Goal: Task Accomplishment & Management: Manage account settings

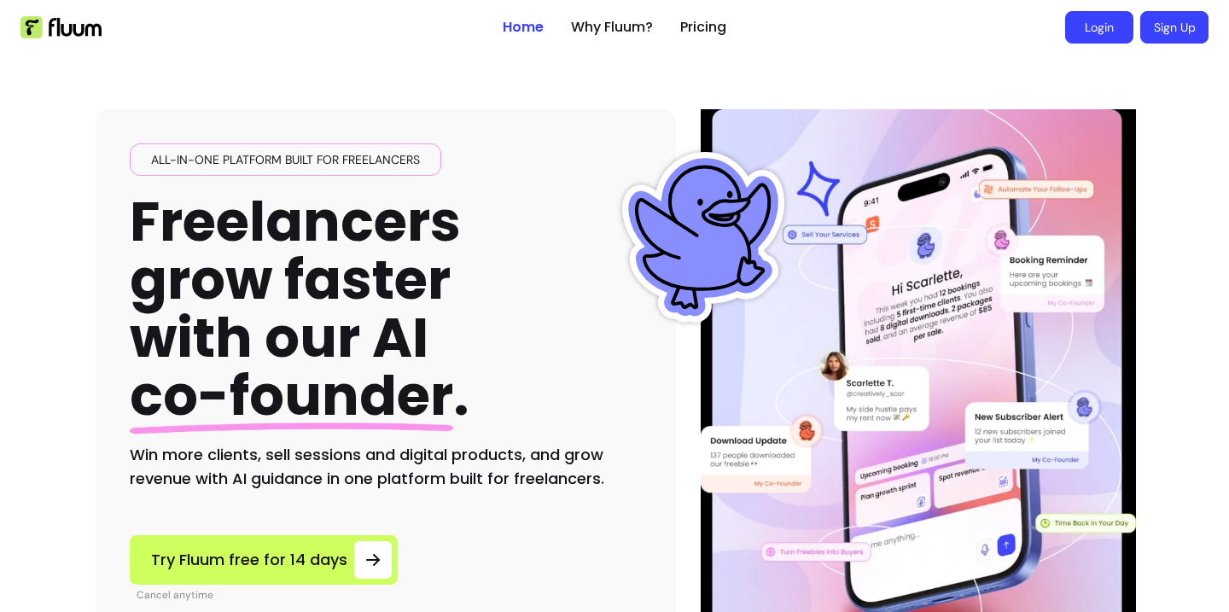
click at [1109, 20] on link "Login" at bounding box center [1099, 27] width 68 height 32
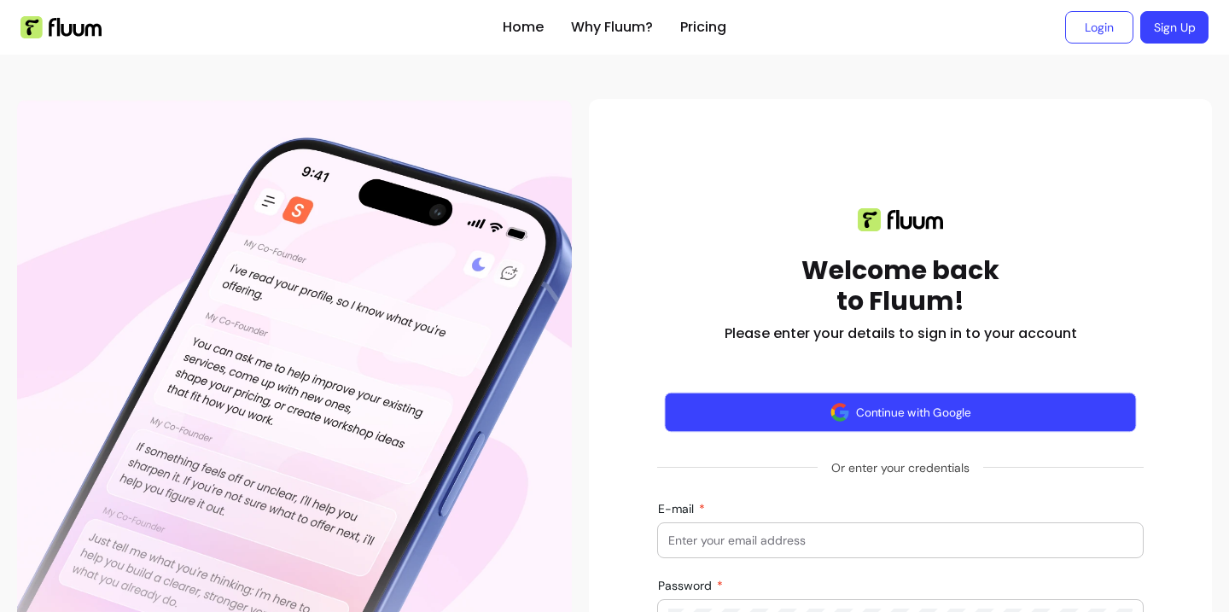
click at [948, 400] on button "Continue with Google" at bounding box center [901, 413] width 472 height 40
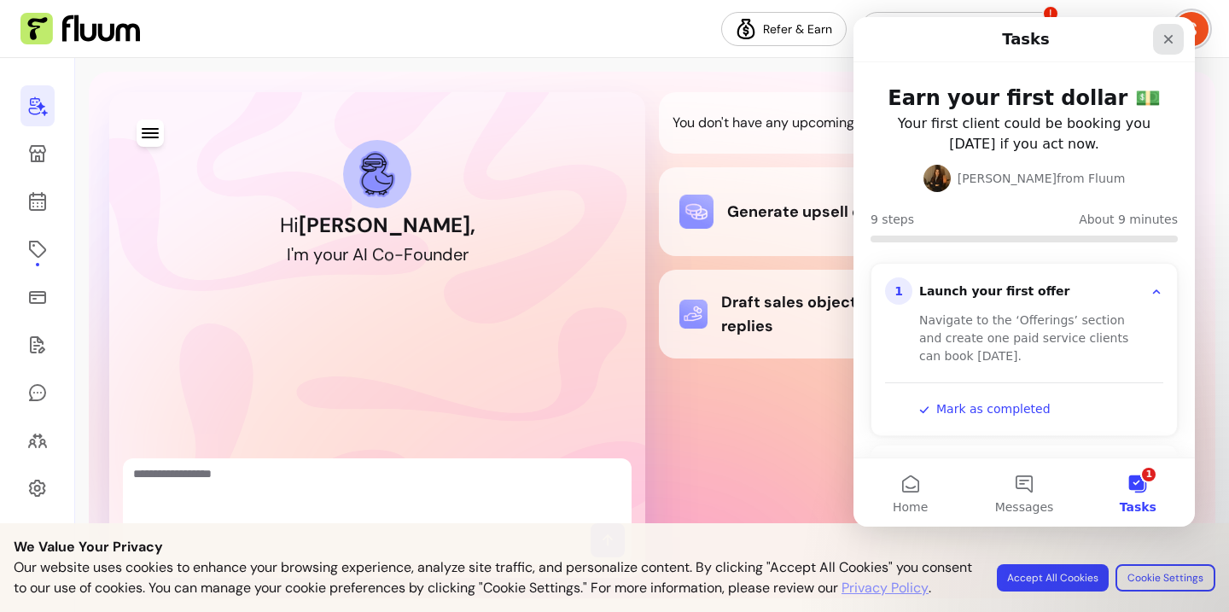
click at [1159, 39] on div "Close" at bounding box center [1168, 39] width 31 height 31
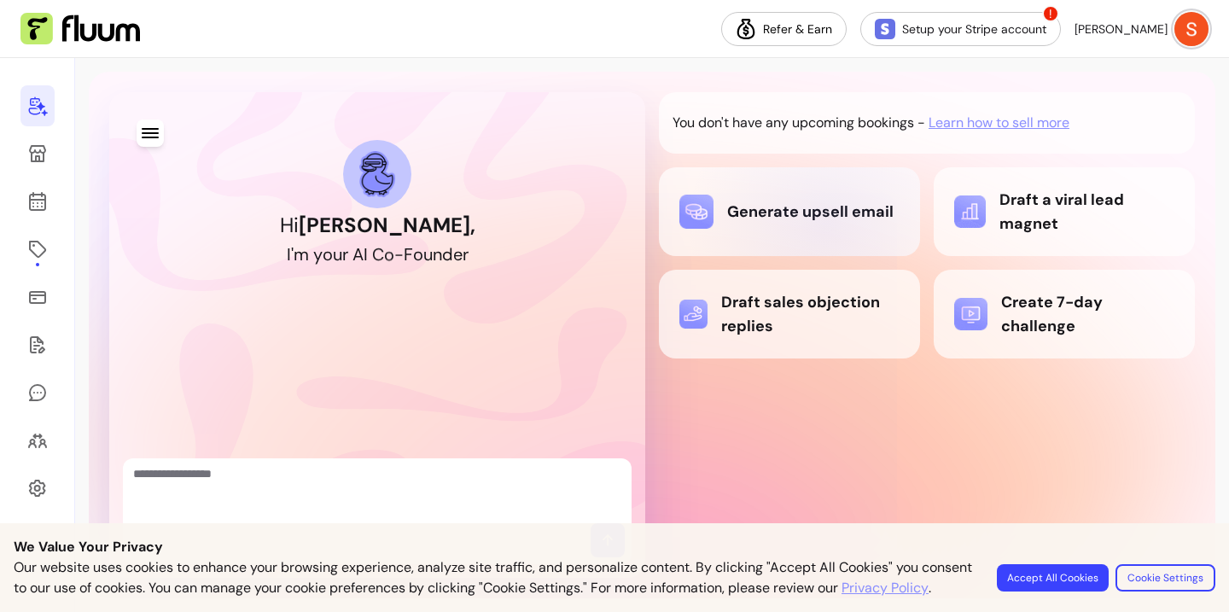
click at [826, 225] on div "Generate upsell email" at bounding box center [790, 212] width 220 height 34
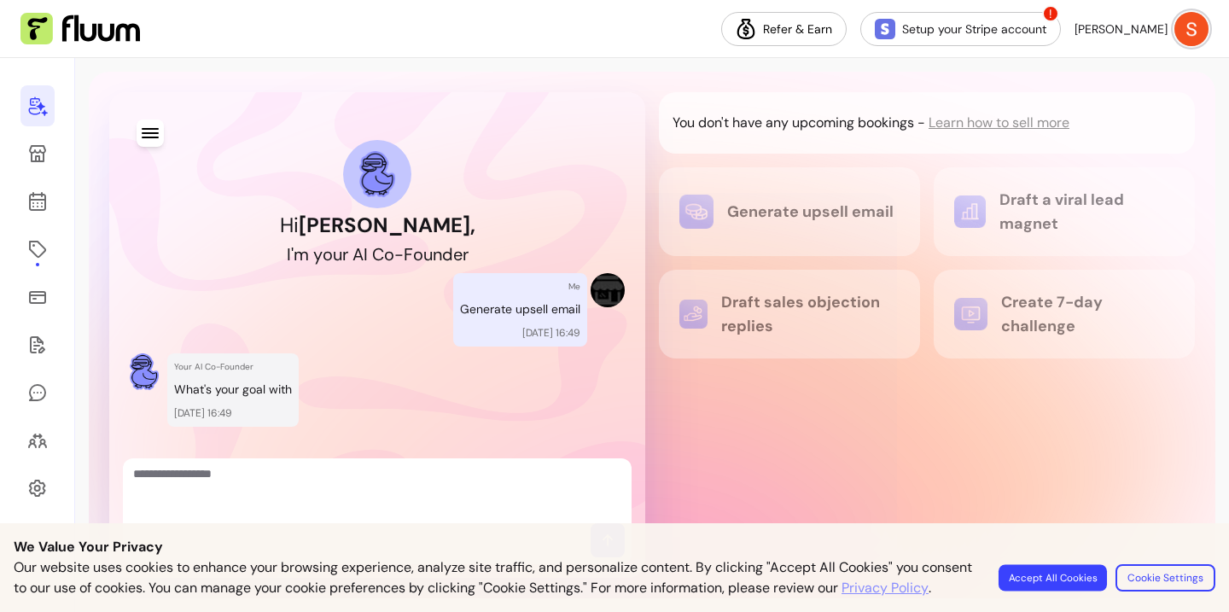
scroll to position [29, 0]
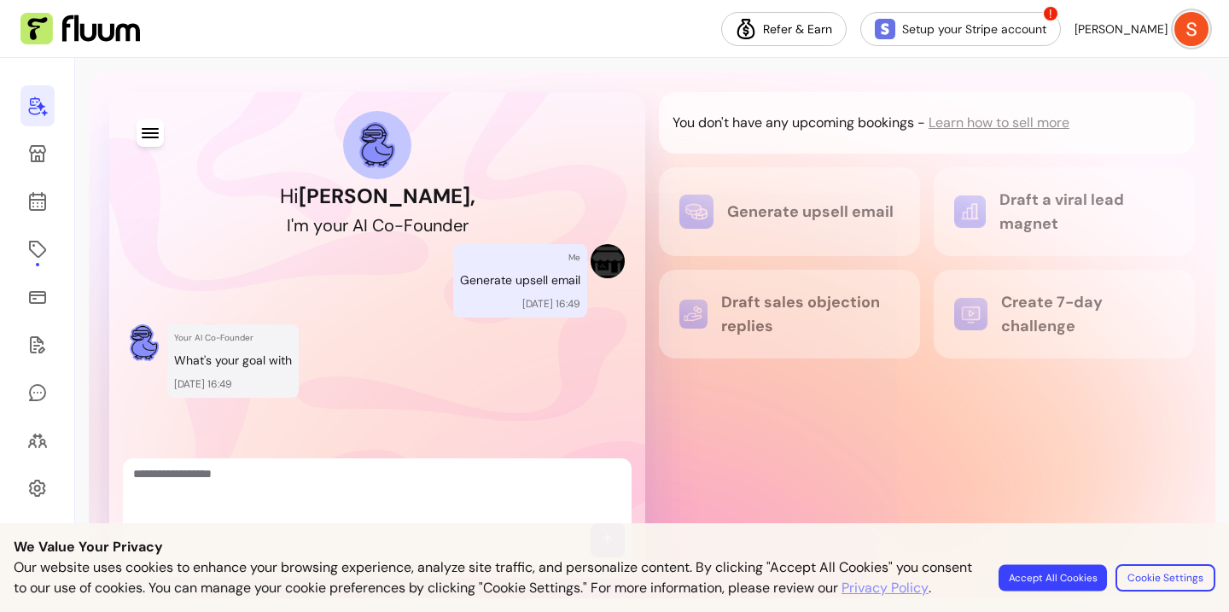
click at [1048, 572] on button "Accept All Cookies" at bounding box center [1053, 577] width 108 height 26
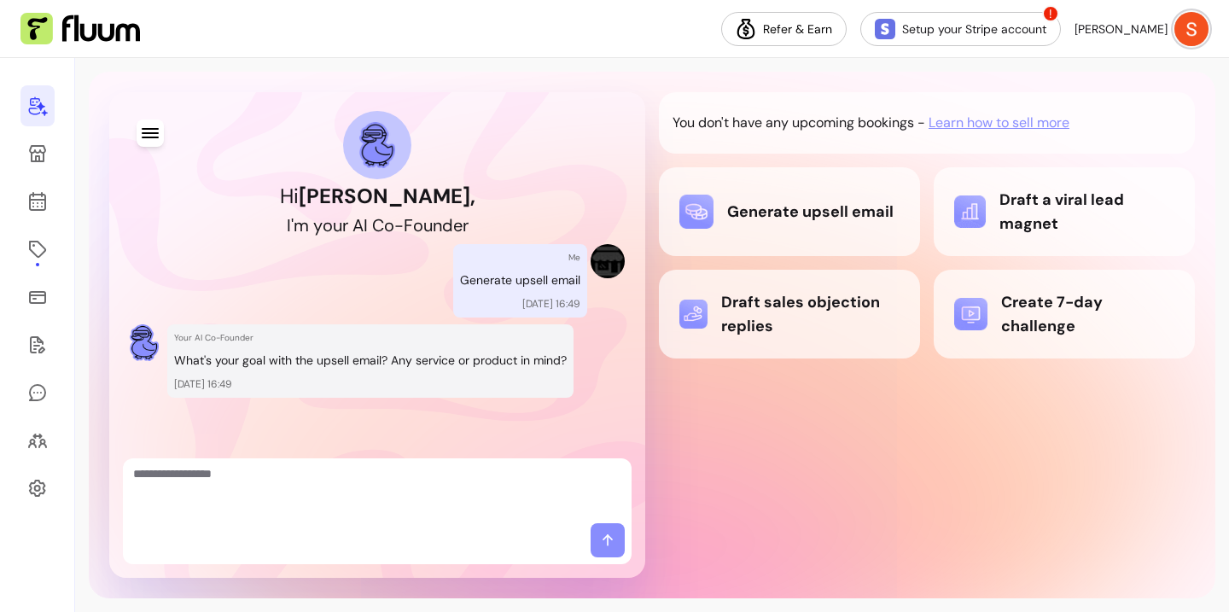
click at [466, 511] on textarea "Ask me anything..." at bounding box center [377, 490] width 488 height 51
click at [606, 543] on icon at bounding box center [607, 540] width 17 height 17
click at [609, 544] on icon at bounding box center [607, 540] width 17 height 17
click at [1018, 207] on div "Draft a viral lead magnet" at bounding box center [1064, 212] width 220 height 48
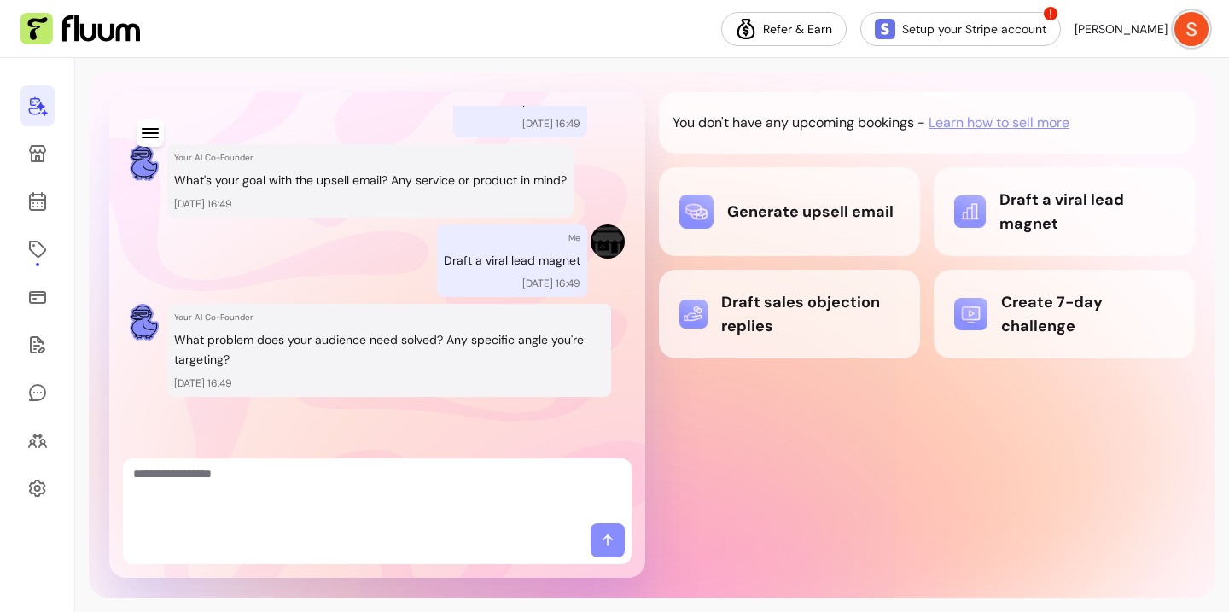
click at [594, 557] on div at bounding box center [377, 543] width 509 height 41
click at [599, 540] on icon at bounding box center [607, 540] width 17 height 17
click at [623, 528] on span at bounding box center [608, 540] width 34 height 34
click at [543, 487] on textarea "Ask me anything..." at bounding box center [377, 490] width 488 height 51
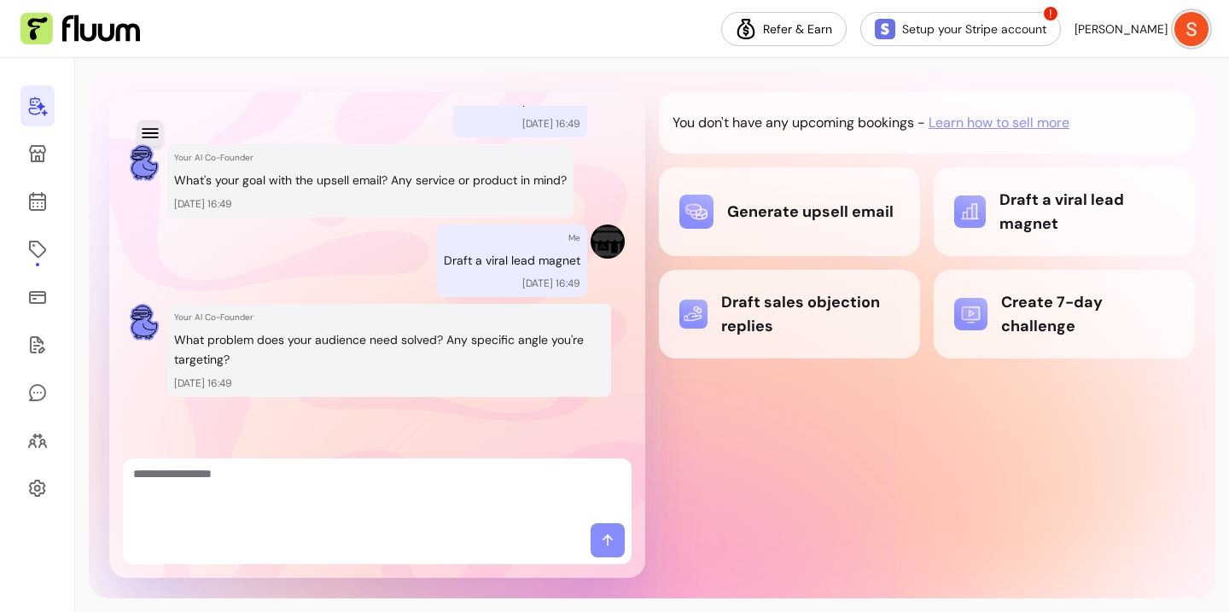
click at [155, 144] on button "button" at bounding box center [150, 133] width 26 height 26
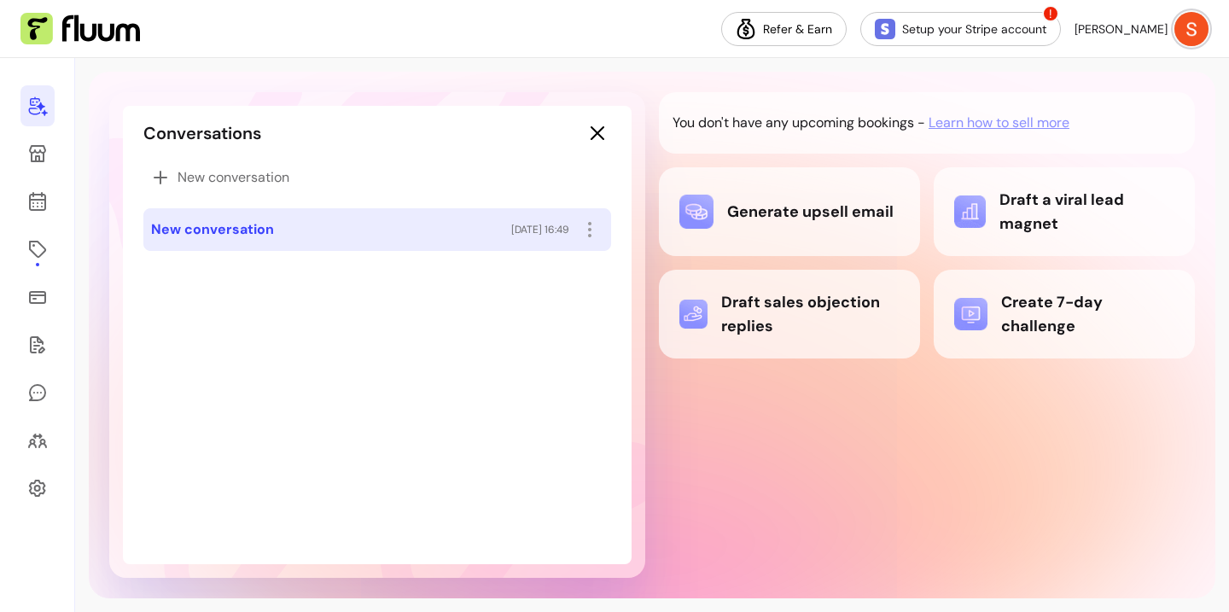
click at [1182, 33] on img at bounding box center [1192, 29] width 34 height 34
click at [29, 483] on icon at bounding box center [37, 488] width 20 height 20
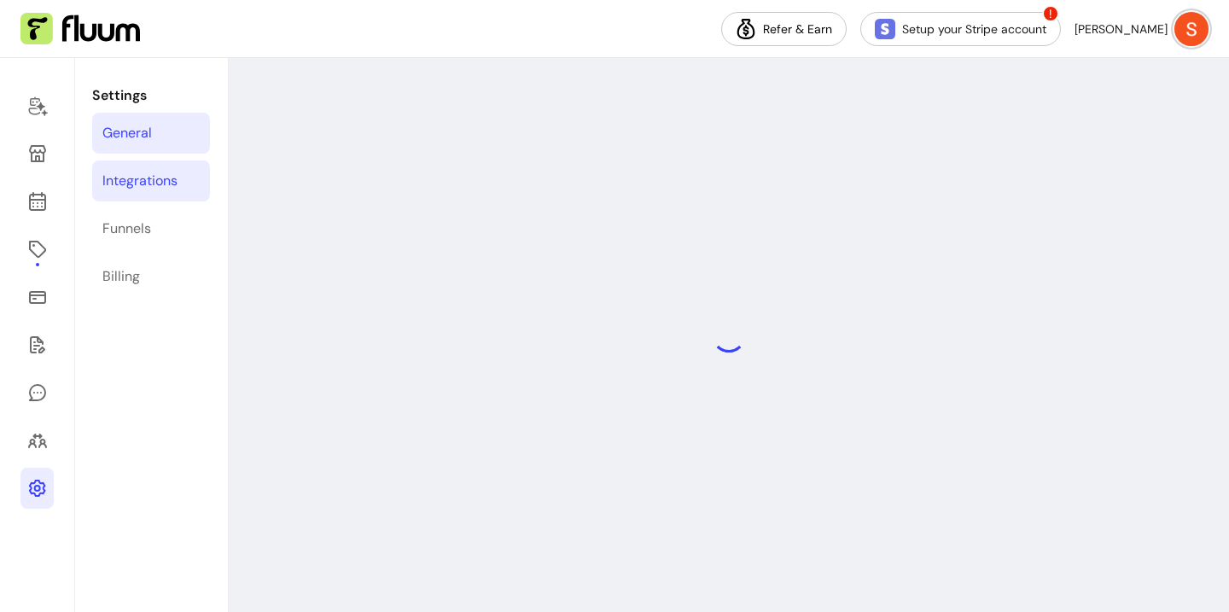
select select "**********"
select select "***"
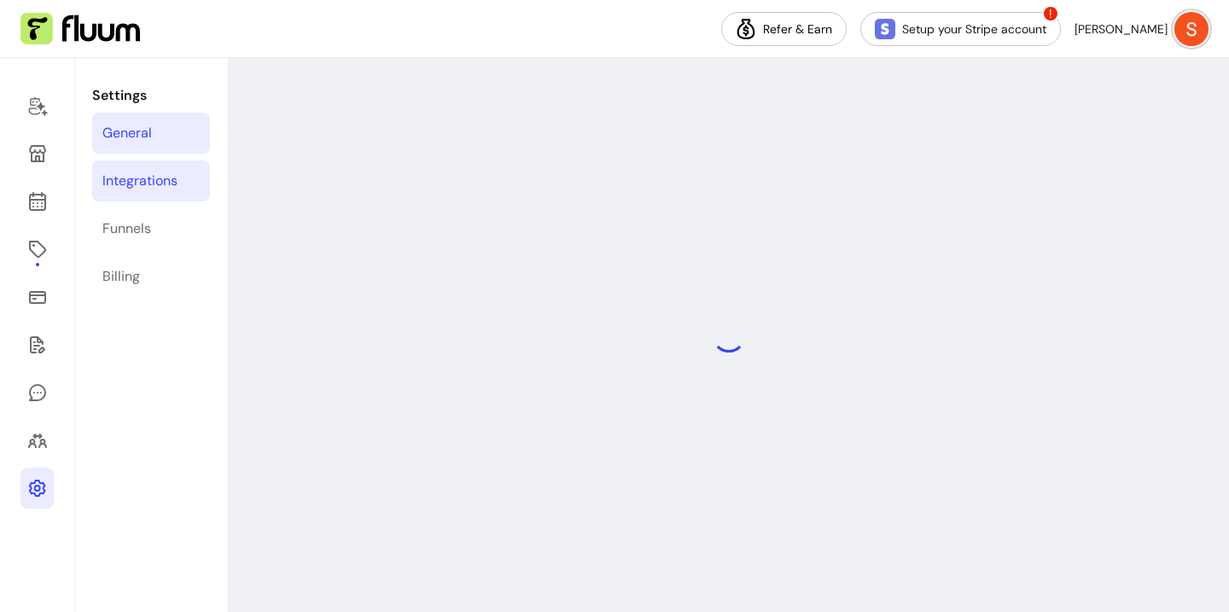
select select "***"
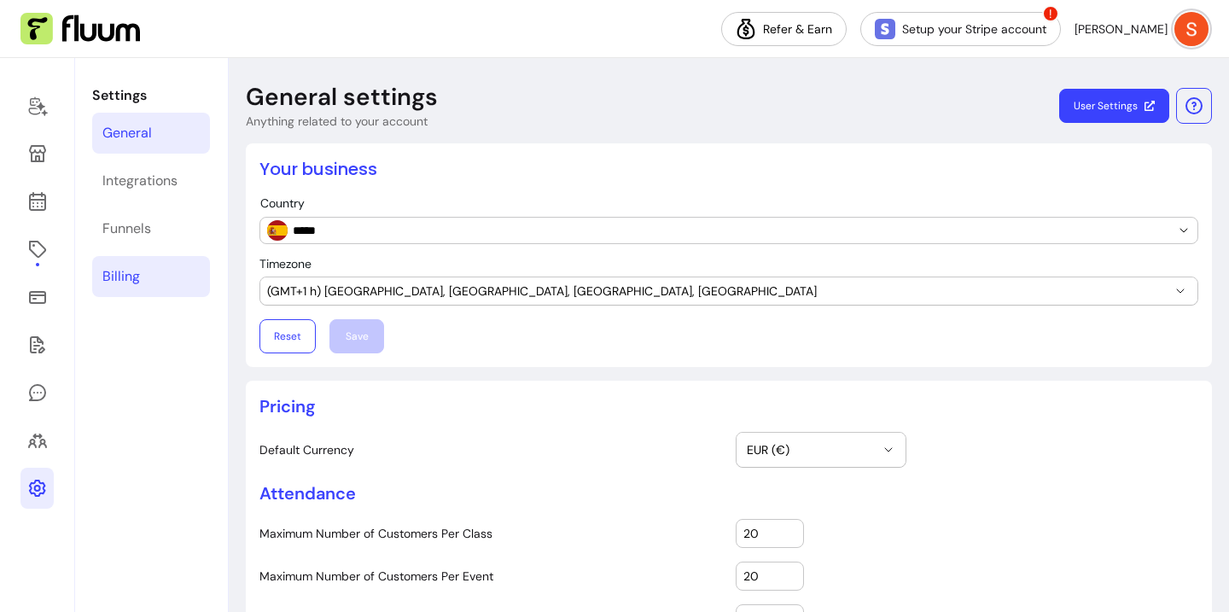
click at [130, 272] on div "Billing" at bounding box center [121, 276] width 38 height 20
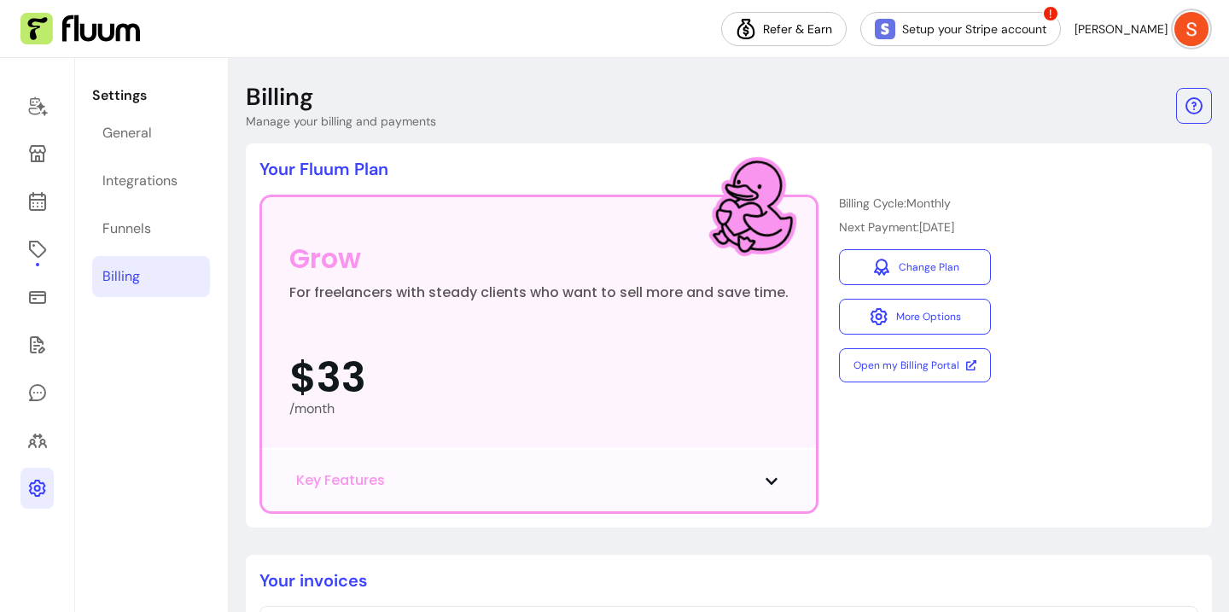
scroll to position [11, 0]
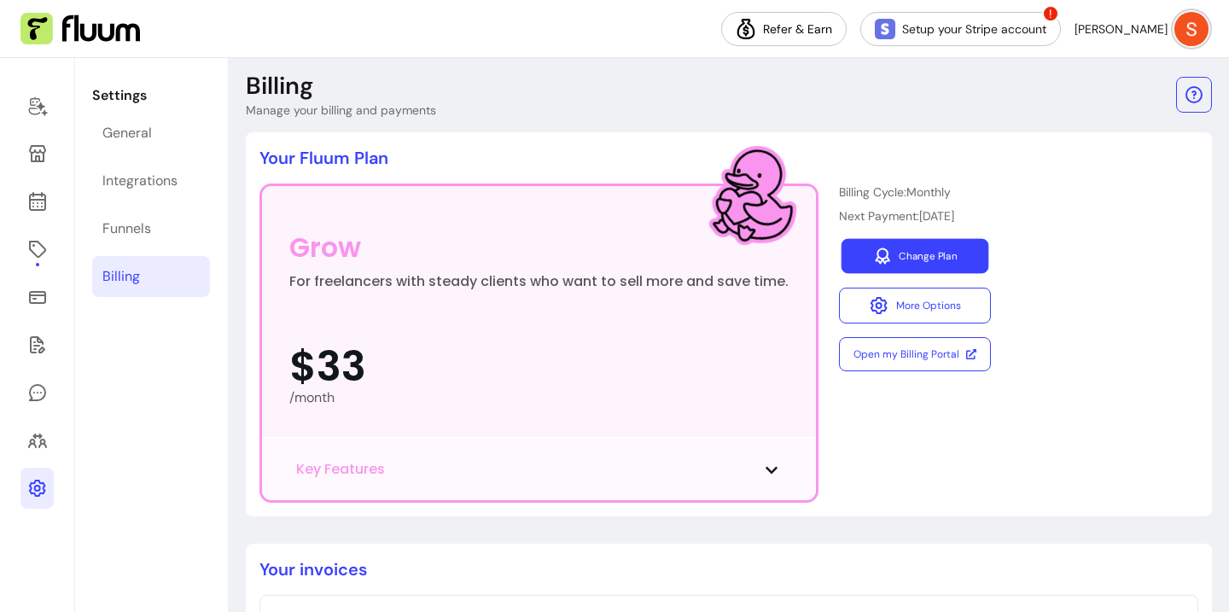
click at [963, 248] on link "Change Plan" at bounding box center [916, 256] width 148 height 35
click at [948, 254] on link "Change Plan" at bounding box center [916, 256] width 148 height 35
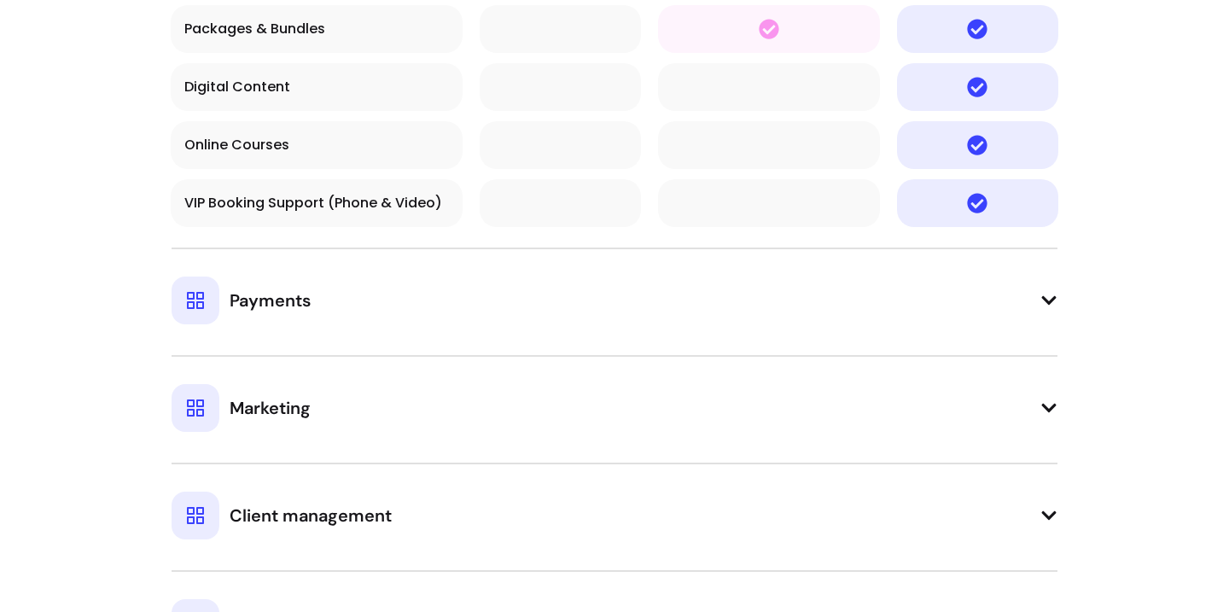
scroll to position [1779, 0]
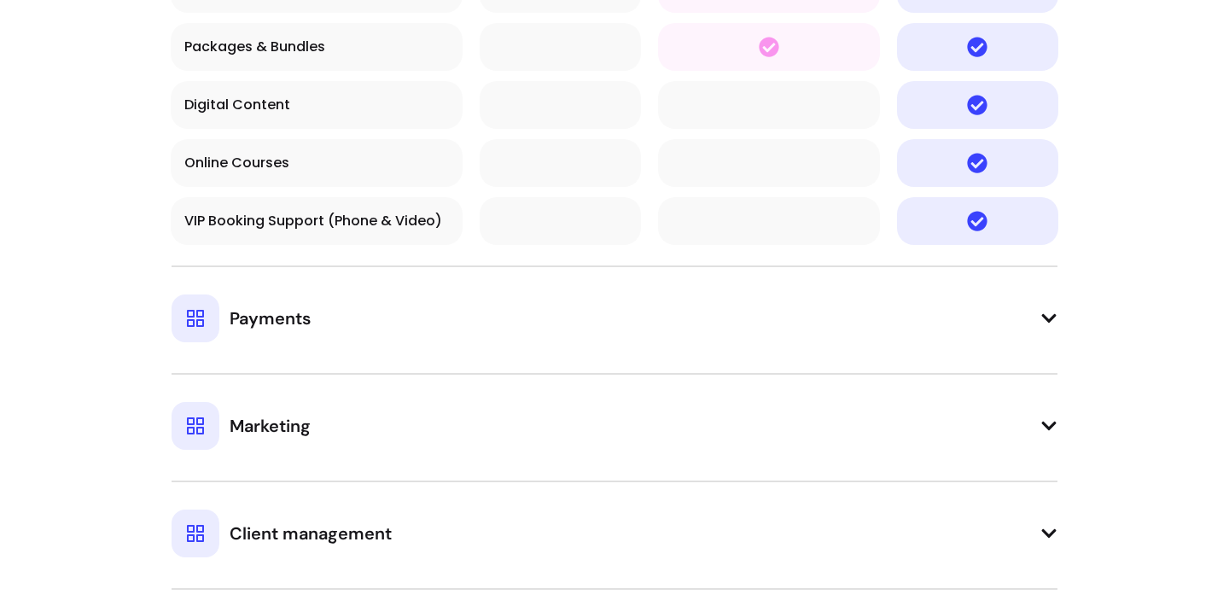
click at [1036, 339] on button "Payments" at bounding box center [615, 304] width 886 height 77
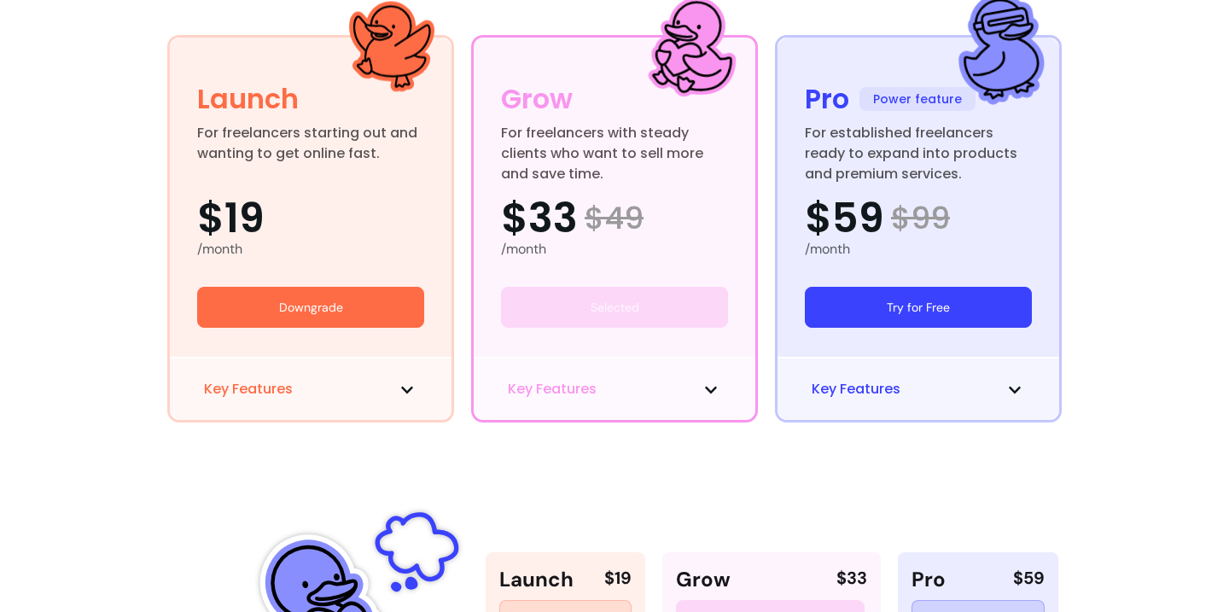
scroll to position [0, 0]
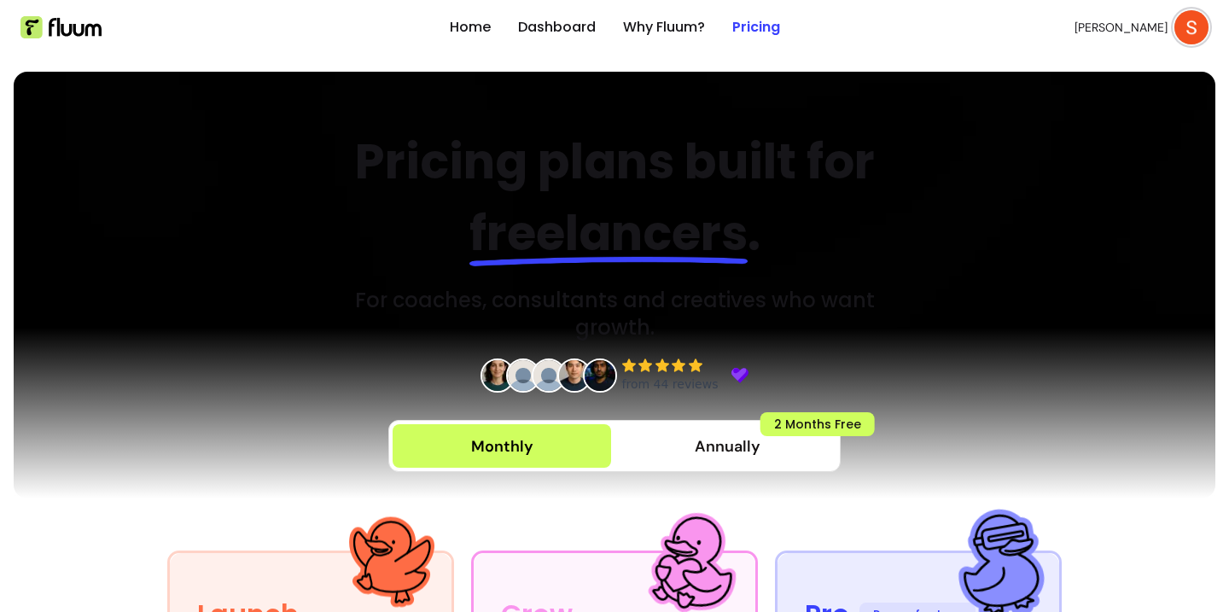
click at [34, 24] on img at bounding box center [60, 27] width 81 height 22
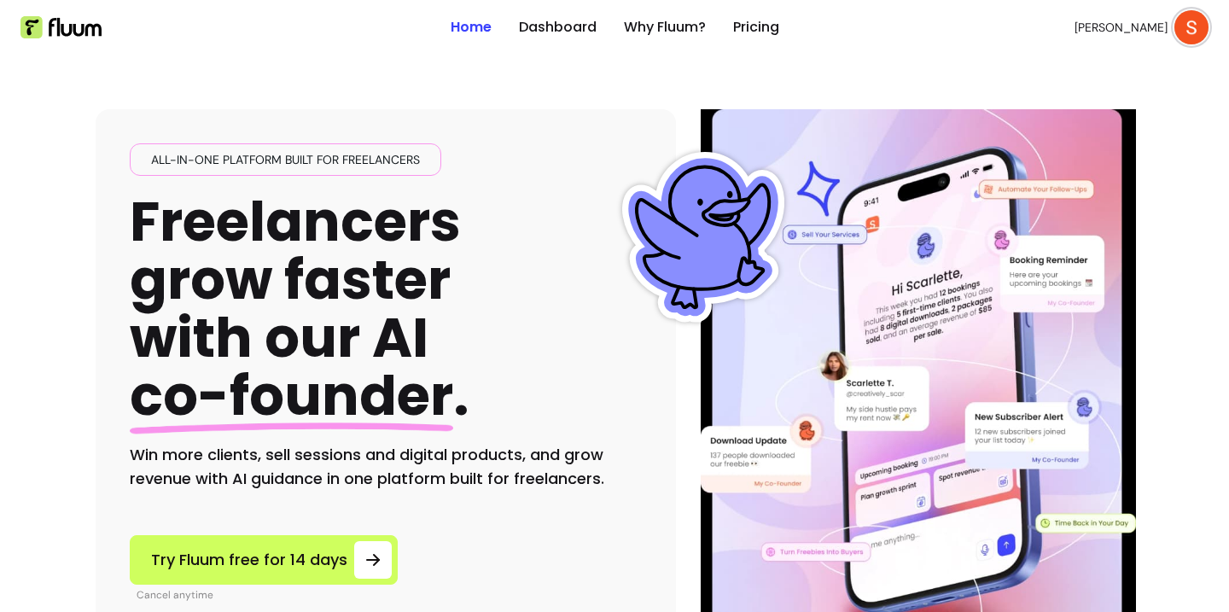
click at [1176, 38] on button "[PERSON_NAME]" at bounding box center [1142, 27] width 134 height 34
click at [29, 26] on img at bounding box center [60, 27] width 81 height 22
click at [1181, 35] on img at bounding box center [1192, 27] width 34 height 34
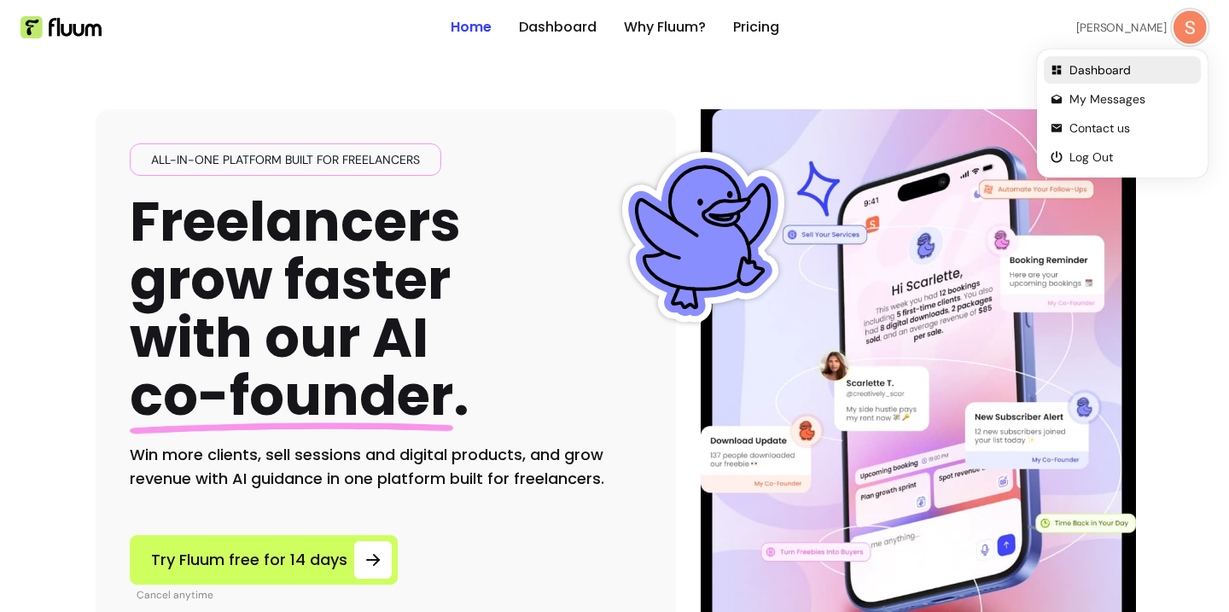
click at [1110, 67] on span "Dashboard" at bounding box center [1132, 69] width 125 height 17
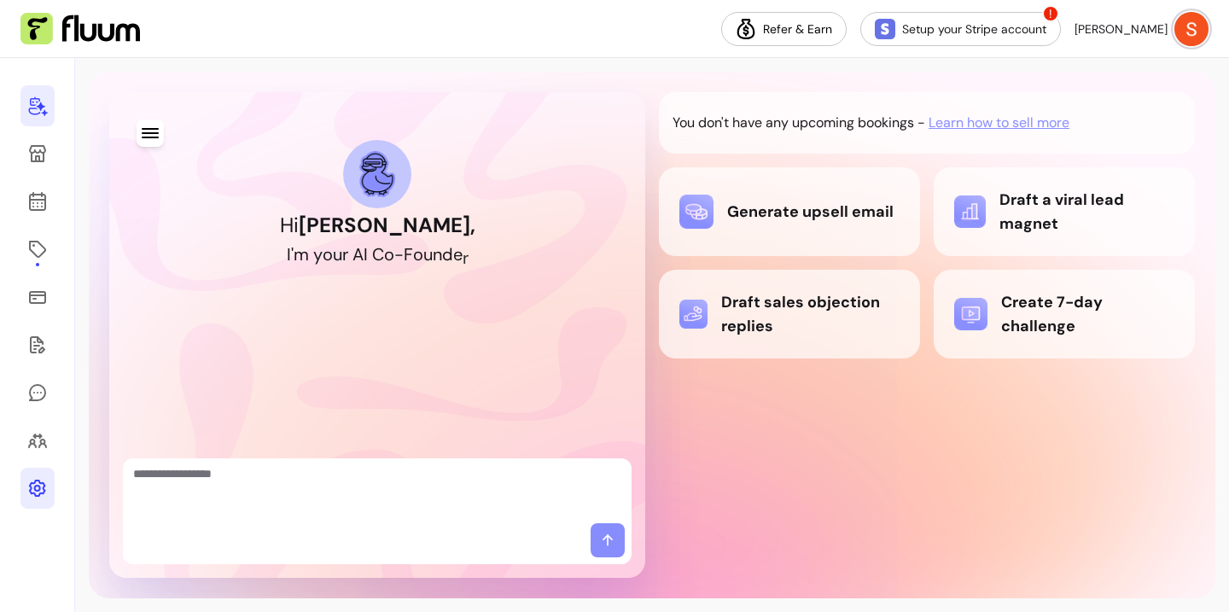
click at [35, 482] on icon at bounding box center [37, 488] width 17 height 17
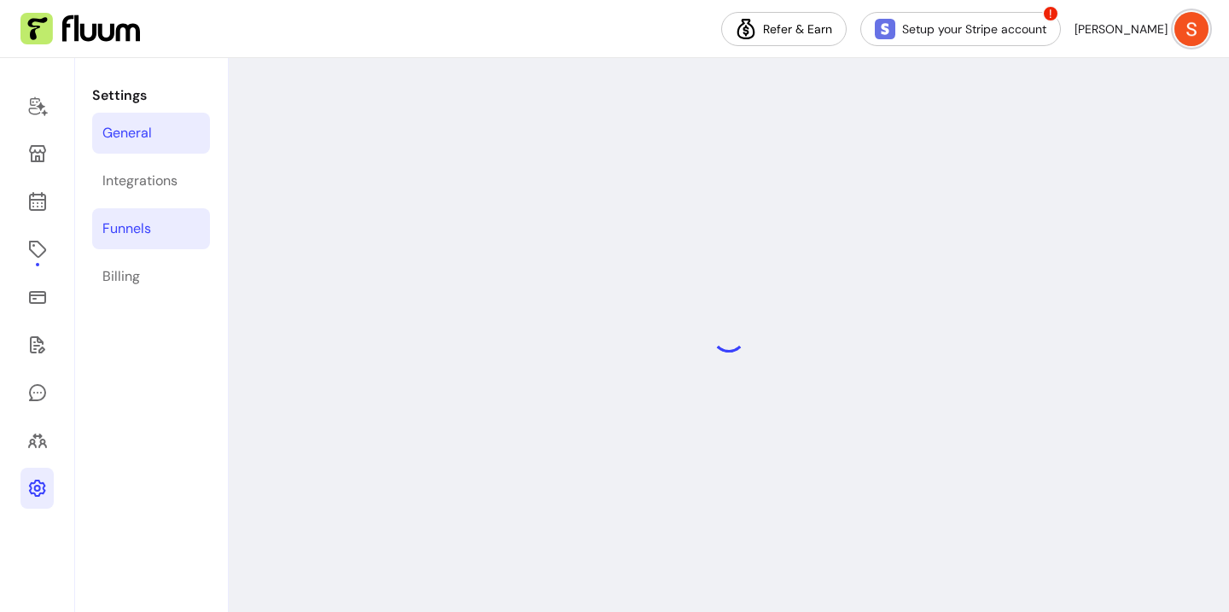
select select "**********"
select select "***"
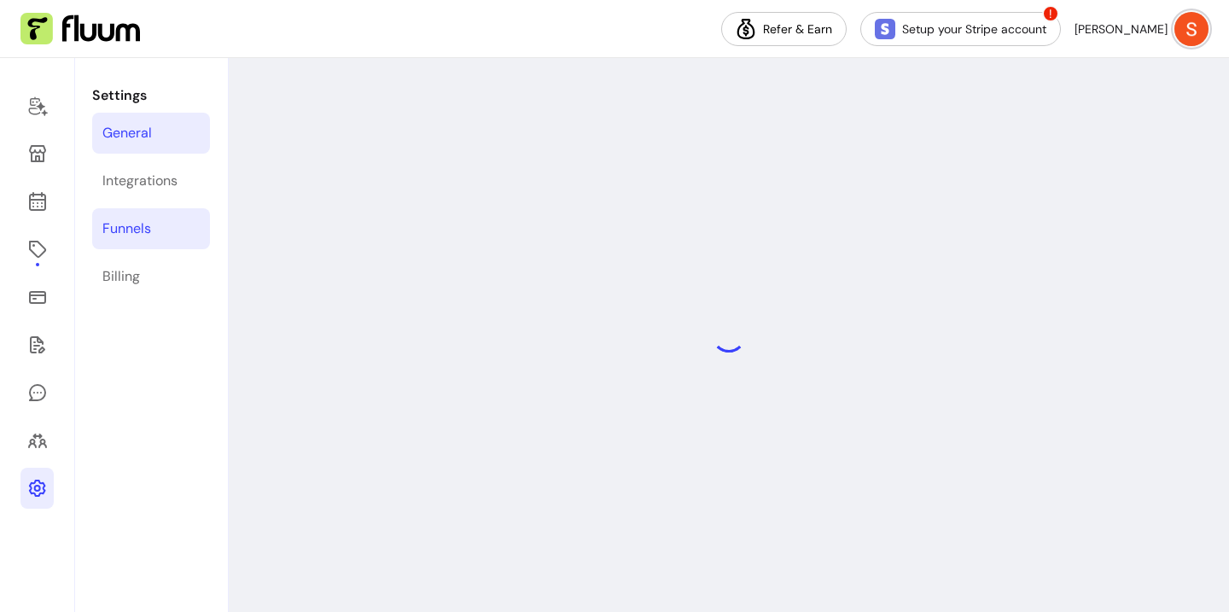
select select "***"
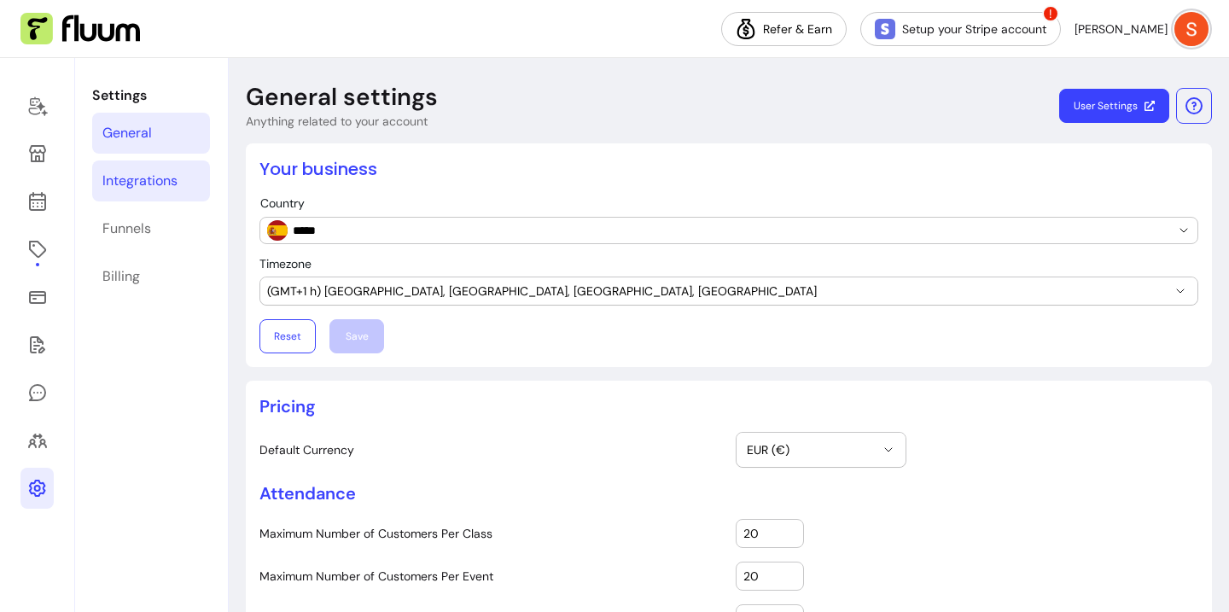
click at [148, 189] on div "Integrations" at bounding box center [139, 181] width 75 height 20
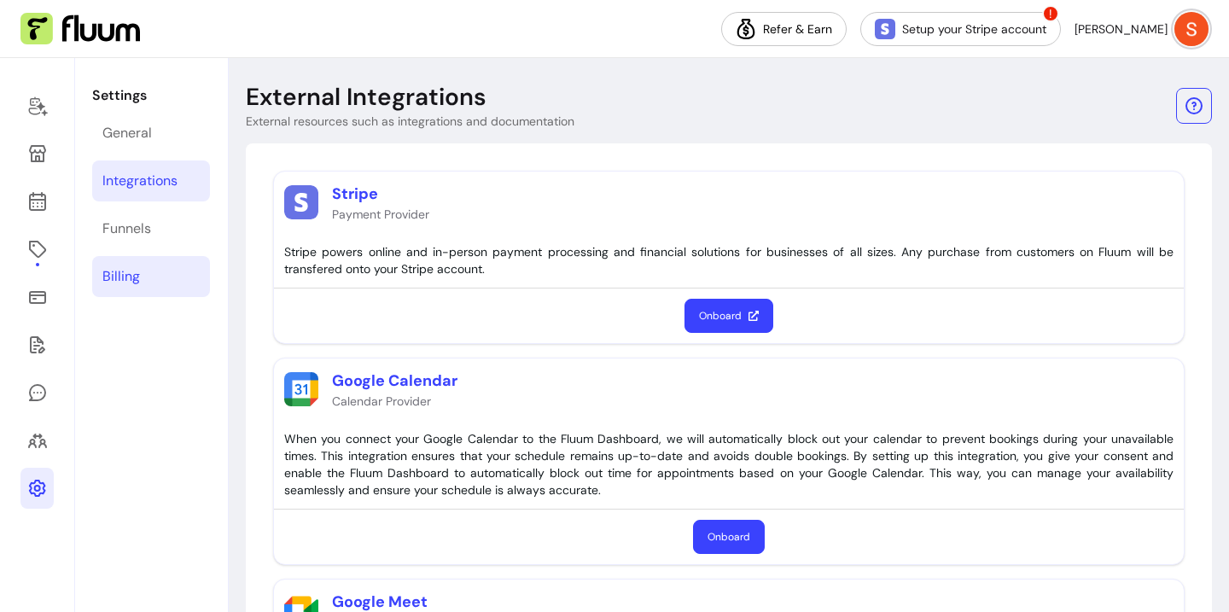
click at [145, 277] on link "Billing" at bounding box center [151, 276] width 118 height 41
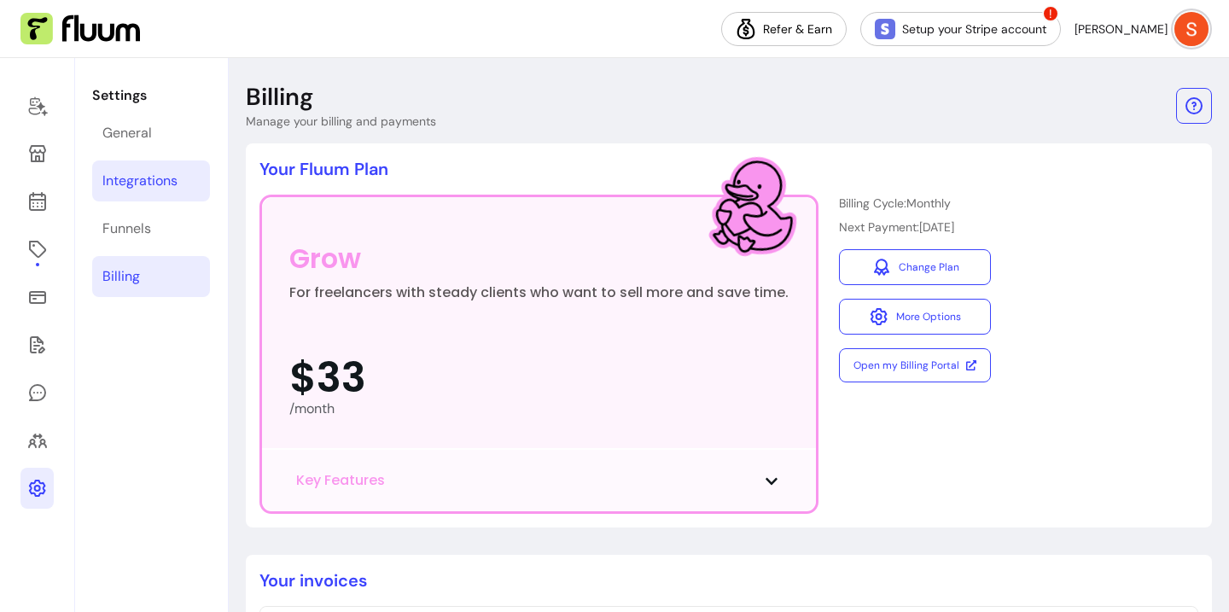
click at [137, 189] on div "Integrations" at bounding box center [139, 181] width 75 height 20
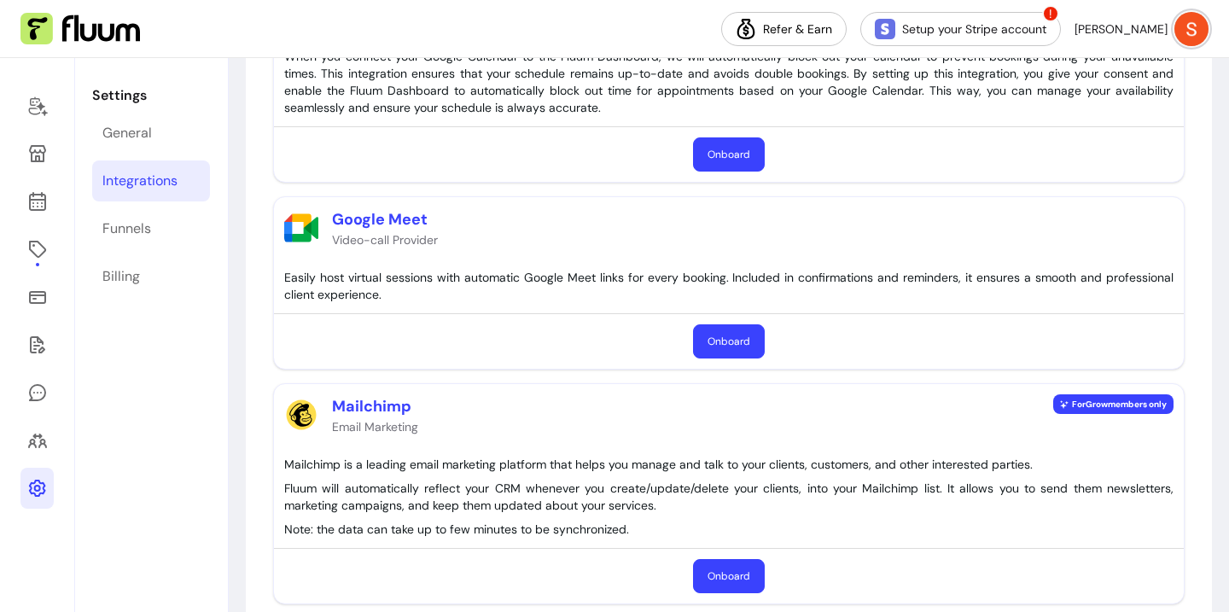
scroll to position [426, 0]
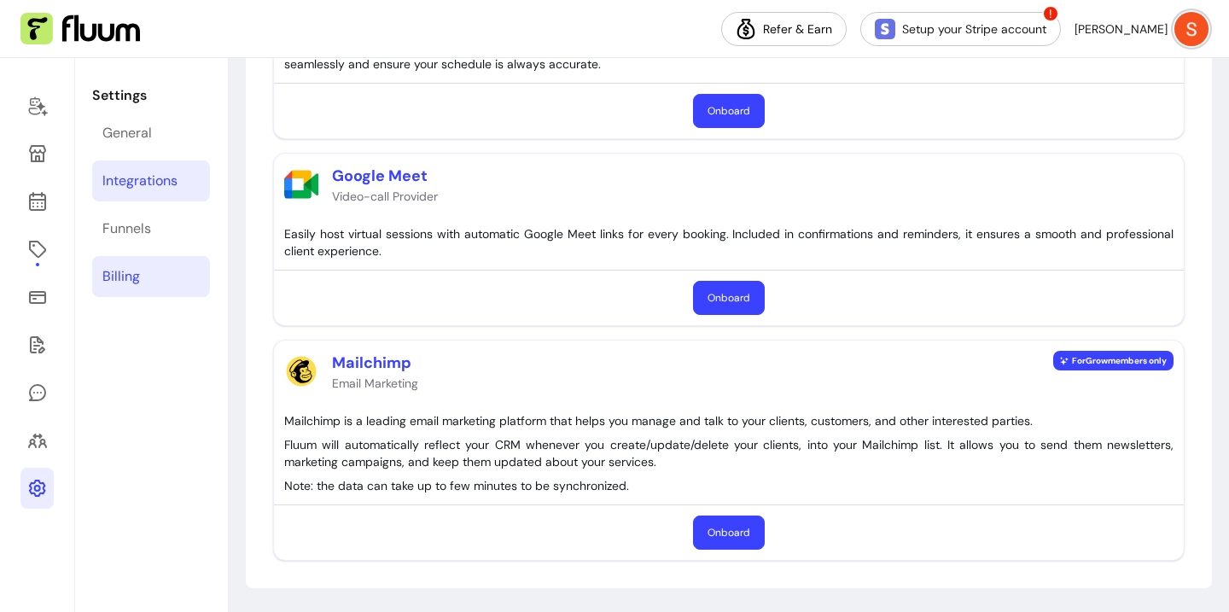
click at [137, 283] on div "Billing" at bounding box center [121, 276] width 38 height 20
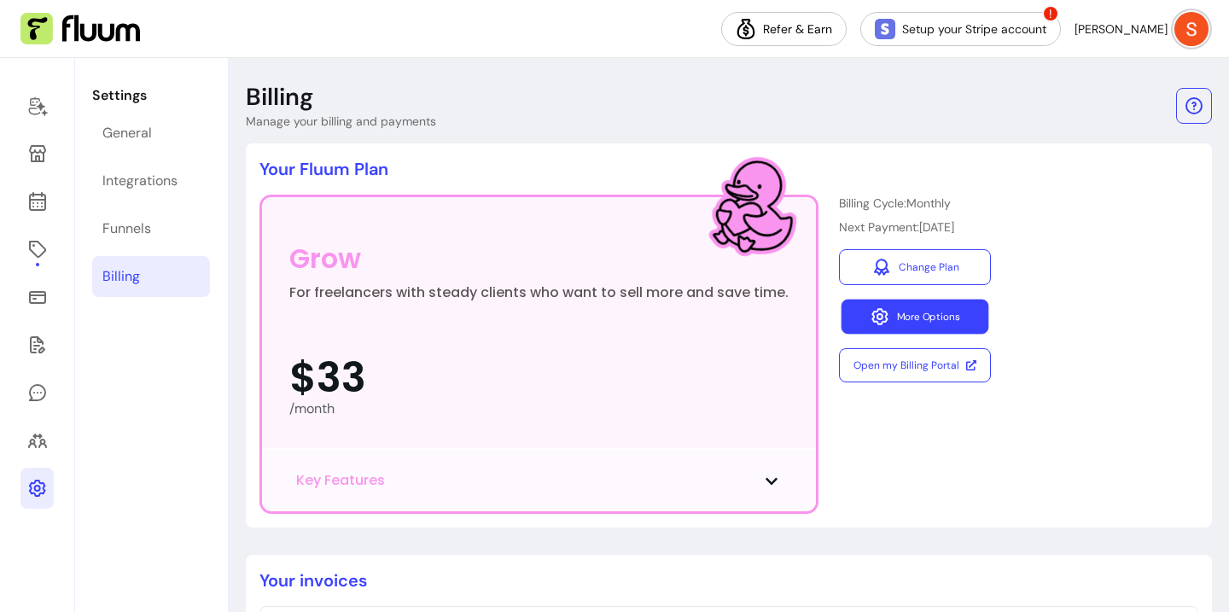
click at [948, 318] on button "More Options" at bounding box center [916, 317] width 148 height 35
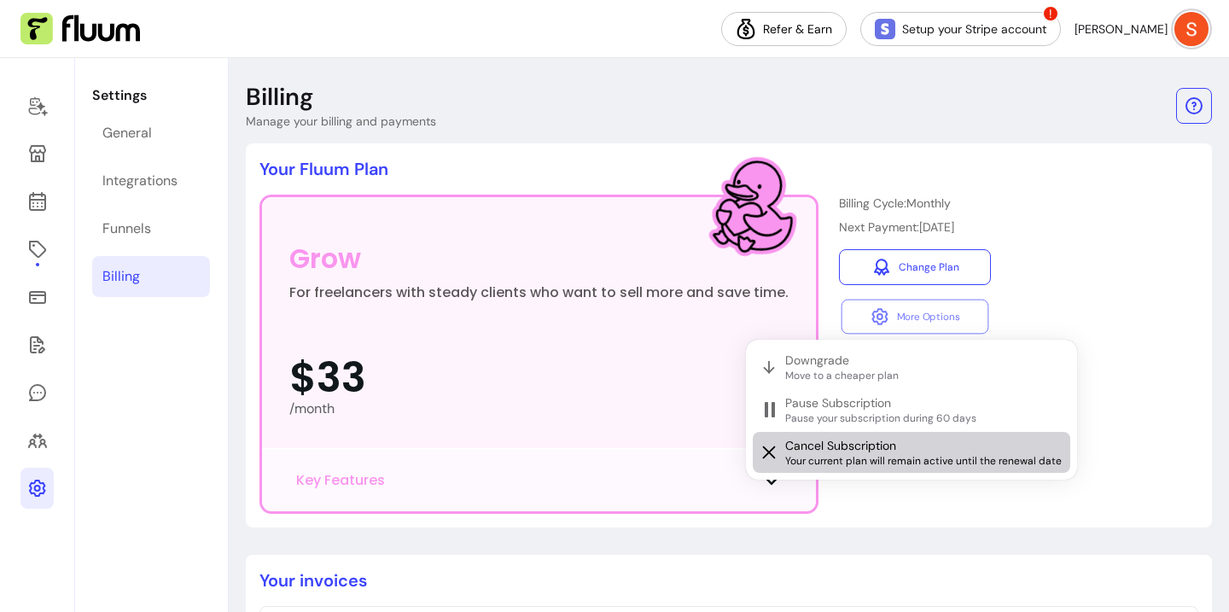
click at [901, 438] on div "Cancel Subscription Your current plan will remain active until the renewal date" at bounding box center [924, 452] width 278 height 31
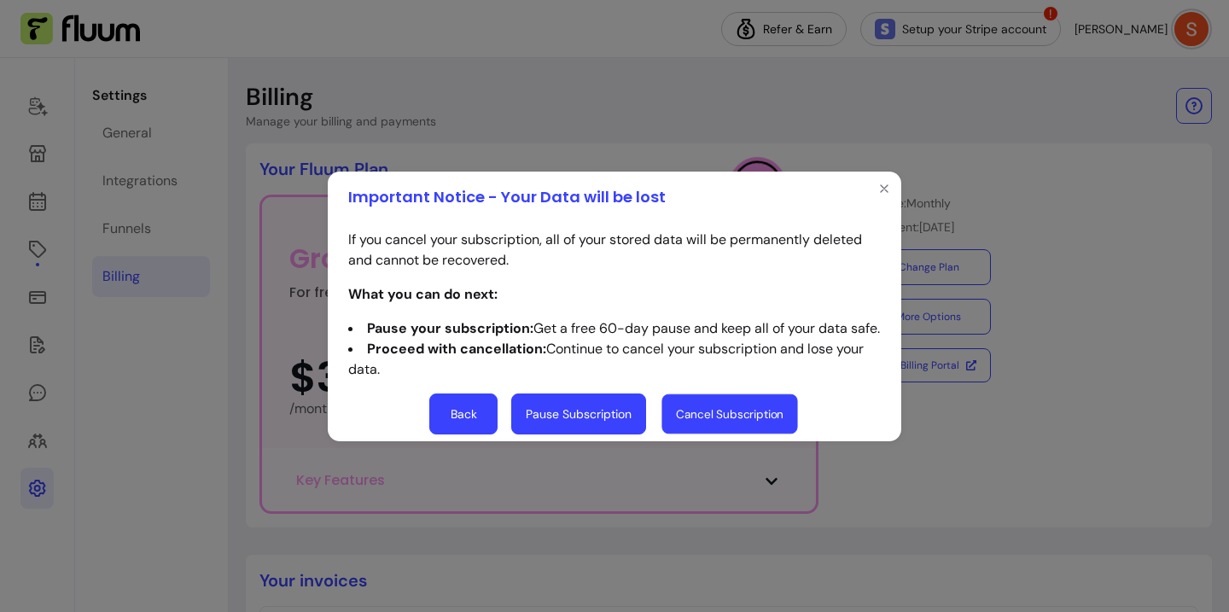
click at [714, 432] on button "Cancel Subscription" at bounding box center [730, 414] width 136 height 40
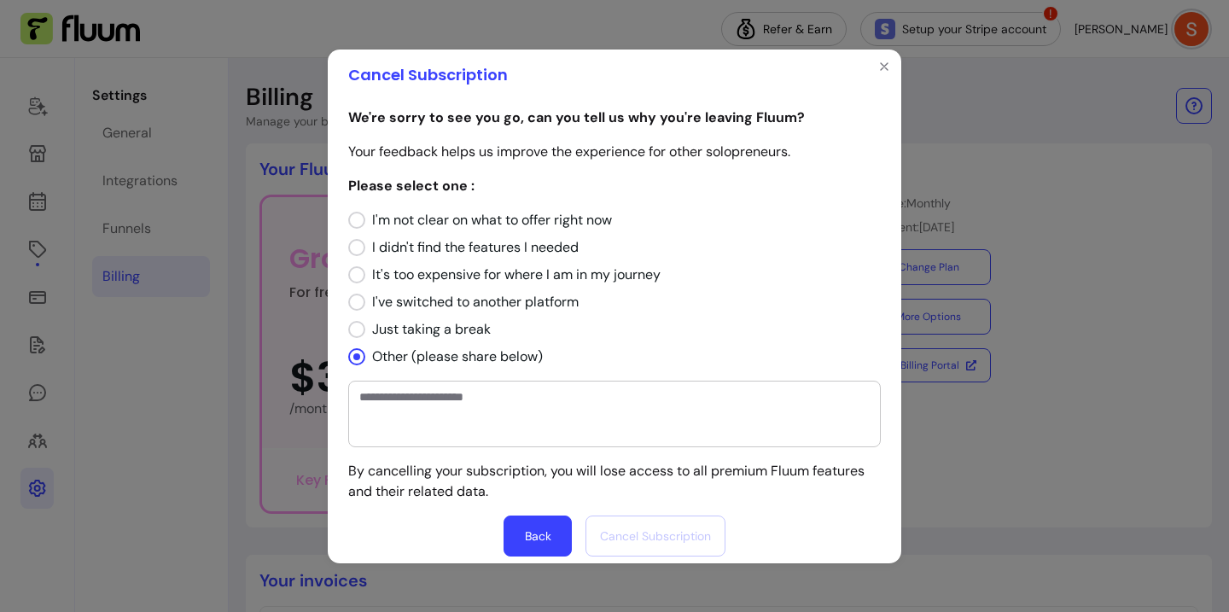
click at [534, 526] on button "Back" at bounding box center [538, 536] width 68 height 41
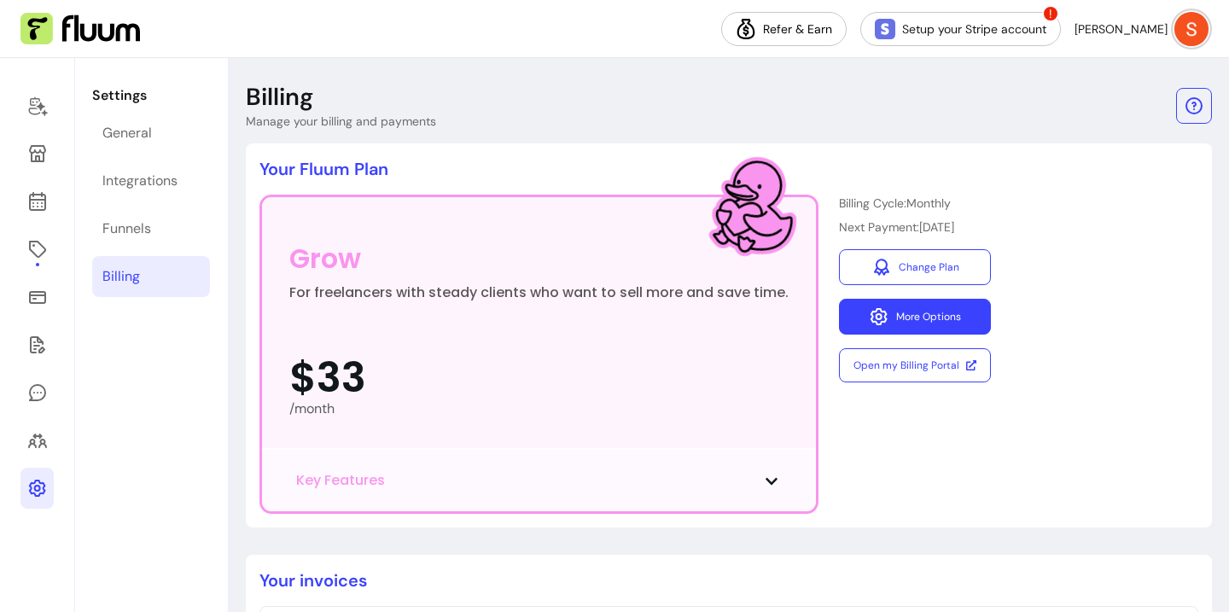
click at [891, 317] on button "More Options" at bounding box center [915, 317] width 152 height 36
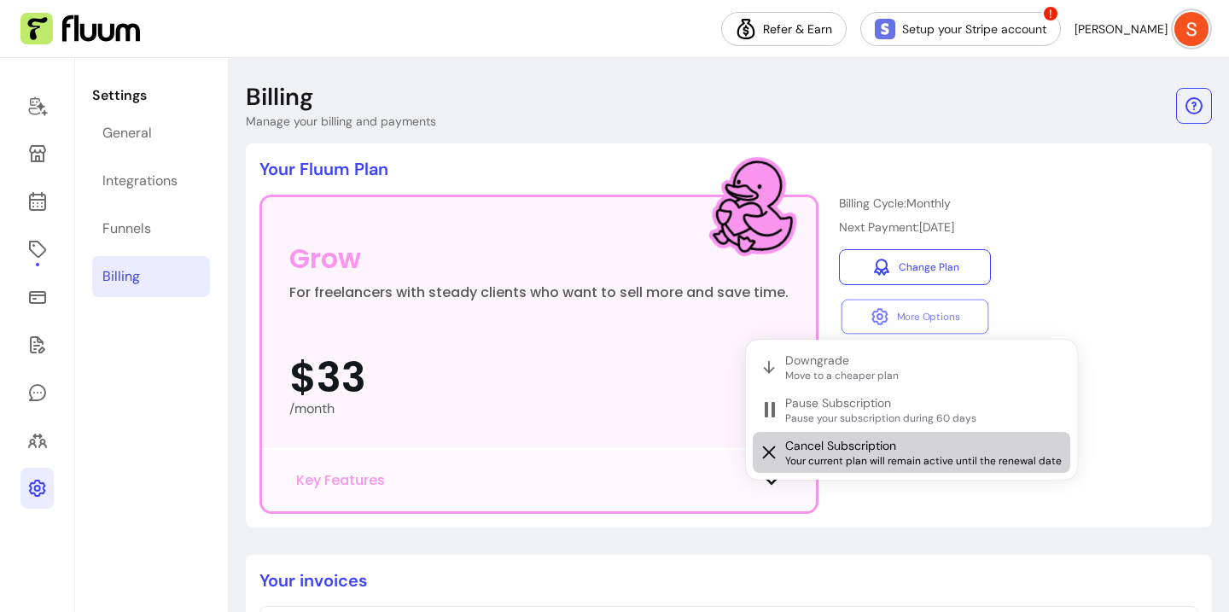
click at [854, 452] on span "Cancel Subscription" at bounding box center [840, 445] width 111 height 17
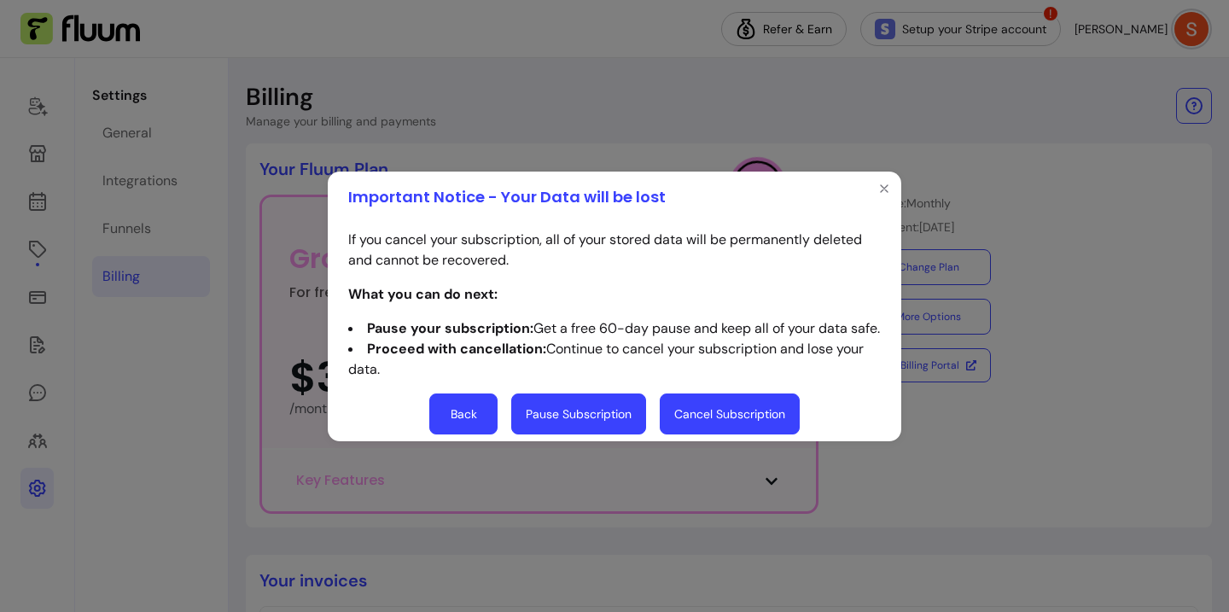
click at [716, 426] on button "Cancel Subscription" at bounding box center [730, 414] width 140 height 41
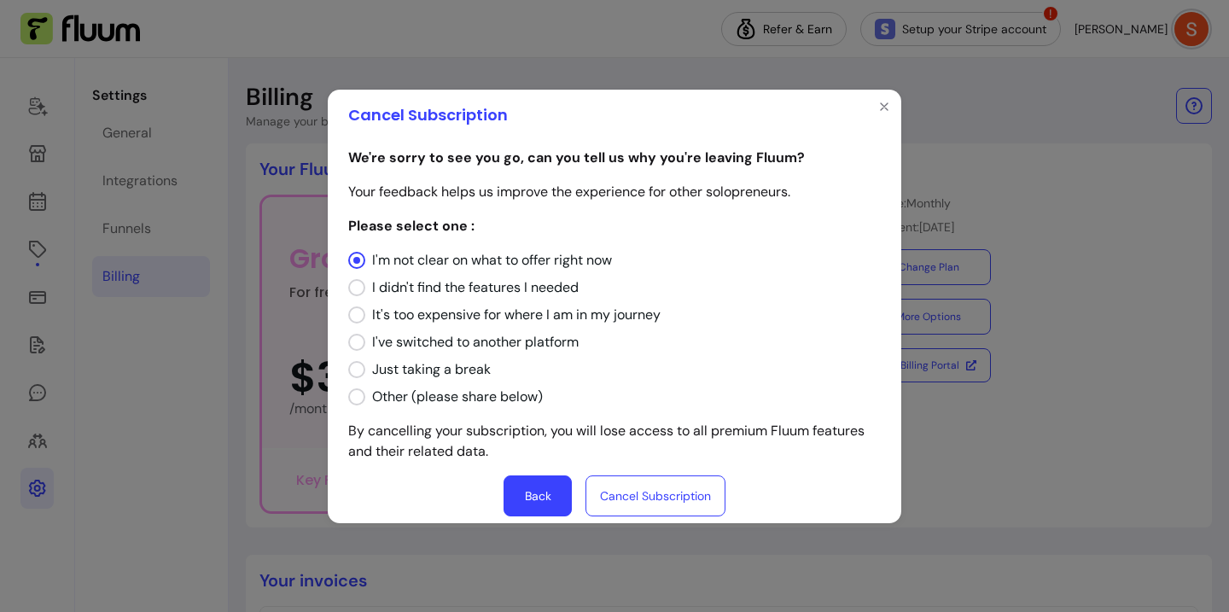
click at [657, 494] on button "Cancel Subscription" at bounding box center [656, 496] width 140 height 41
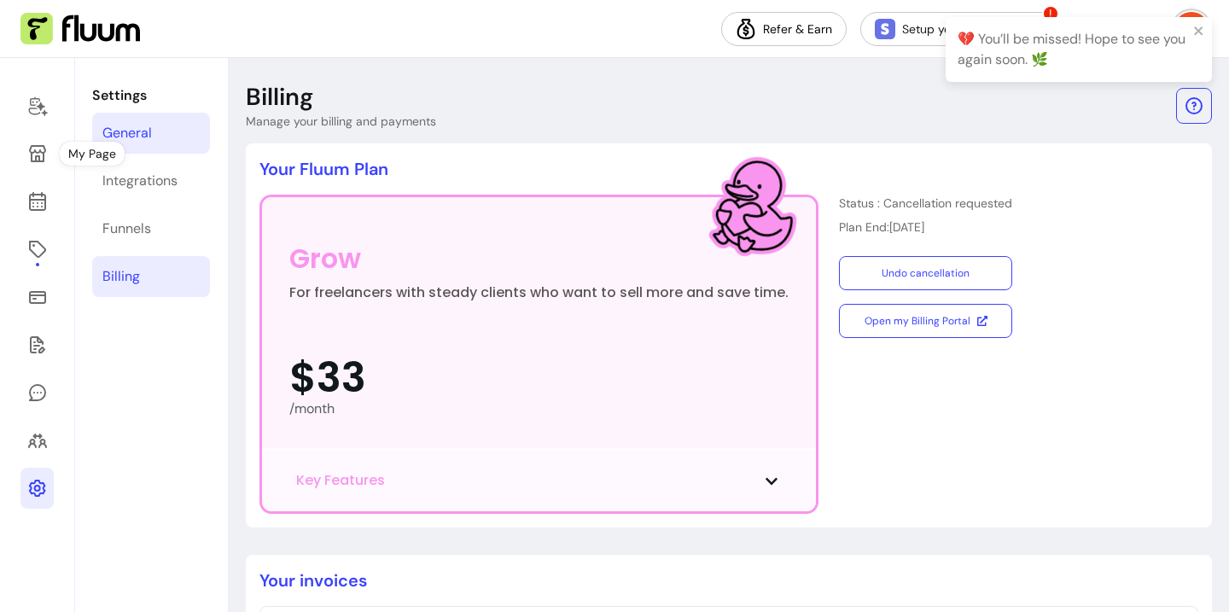
click at [137, 143] on link "General" at bounding box center [151, 133] width 118 height 41
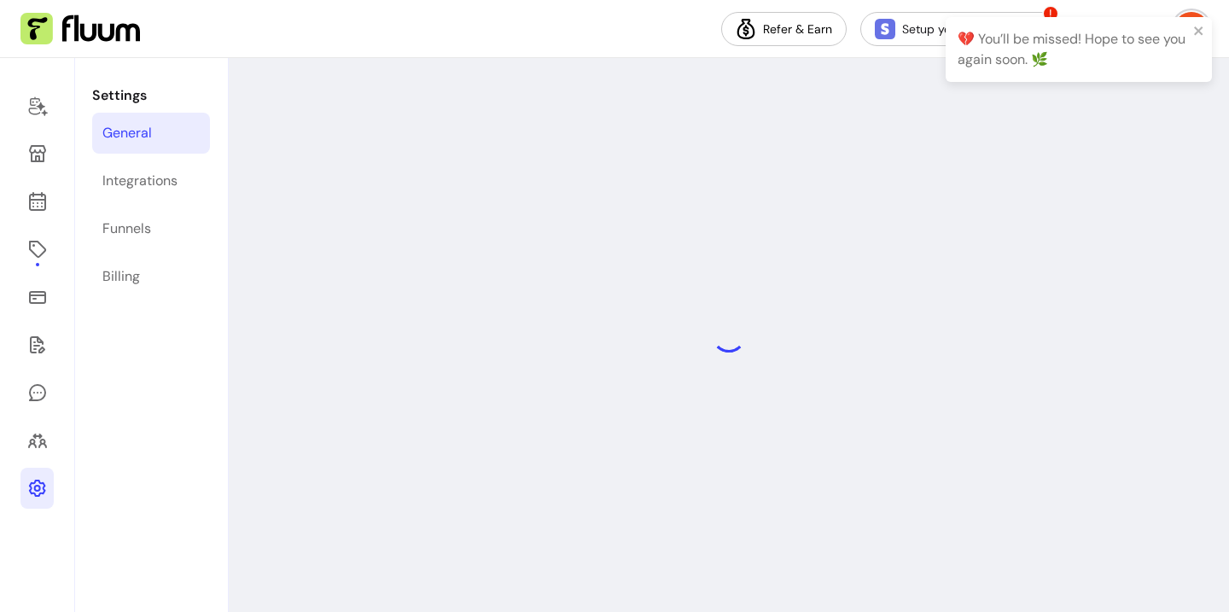
select select "**********"
select select "***"
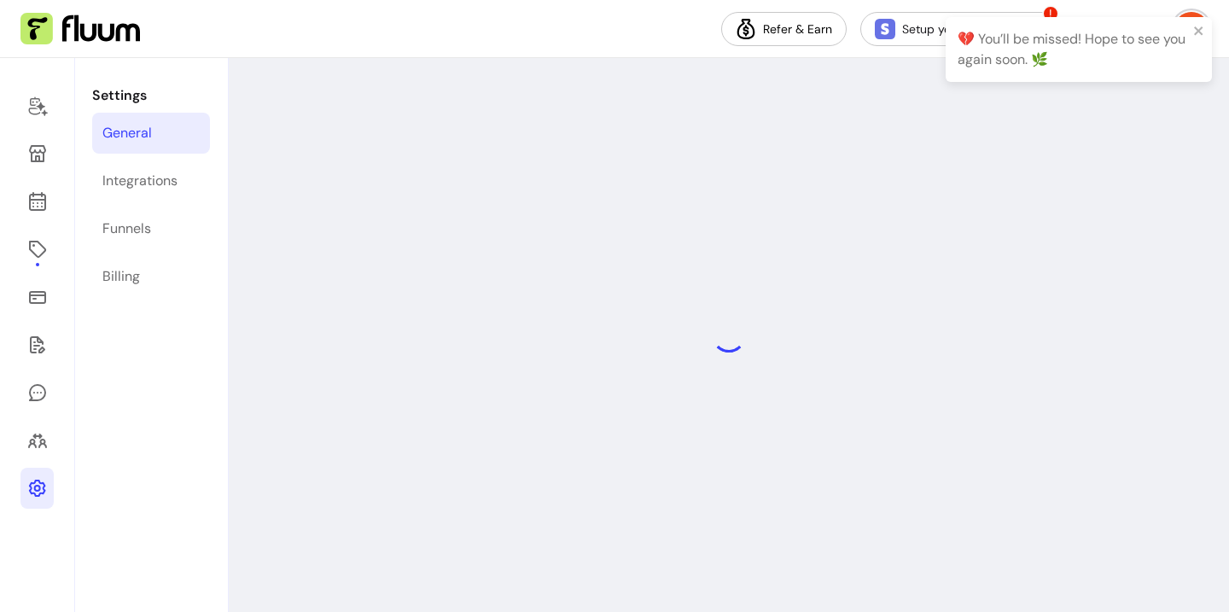
select select "***"
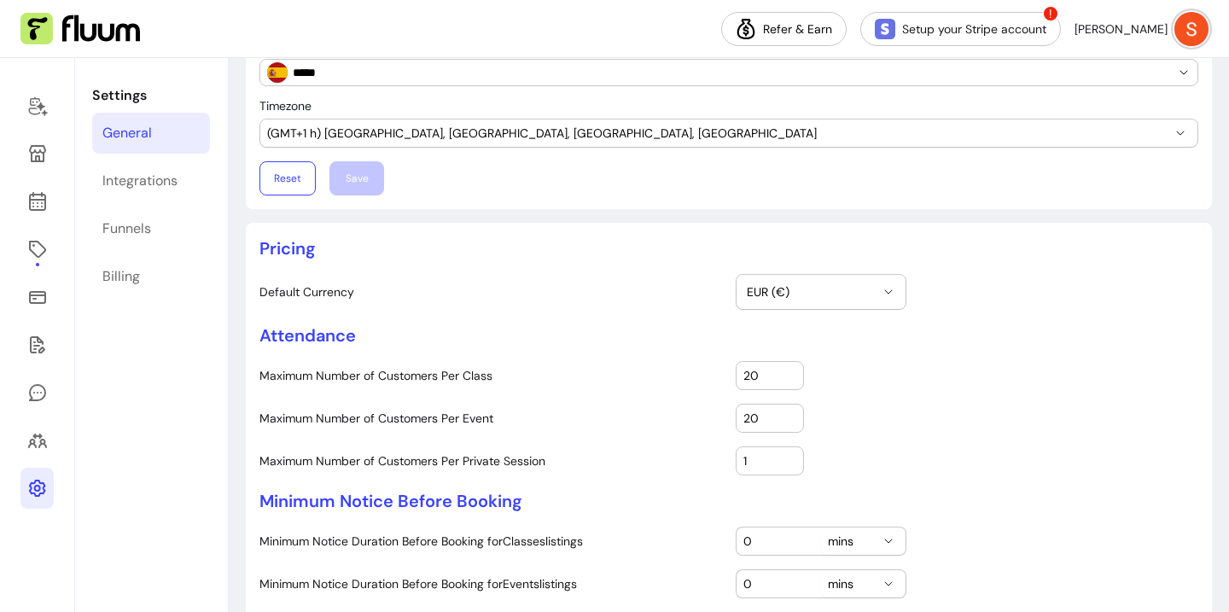
scroll to position [166, 0]
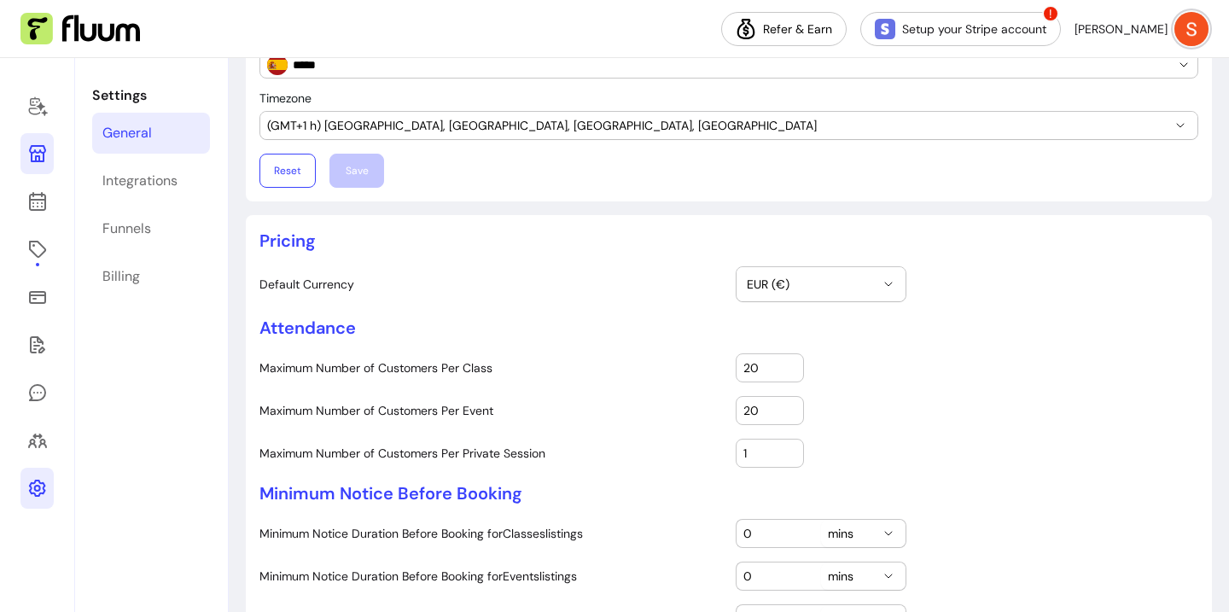
click at [35, 146] on icon at bounding box center [37, 153] width 17 height 17
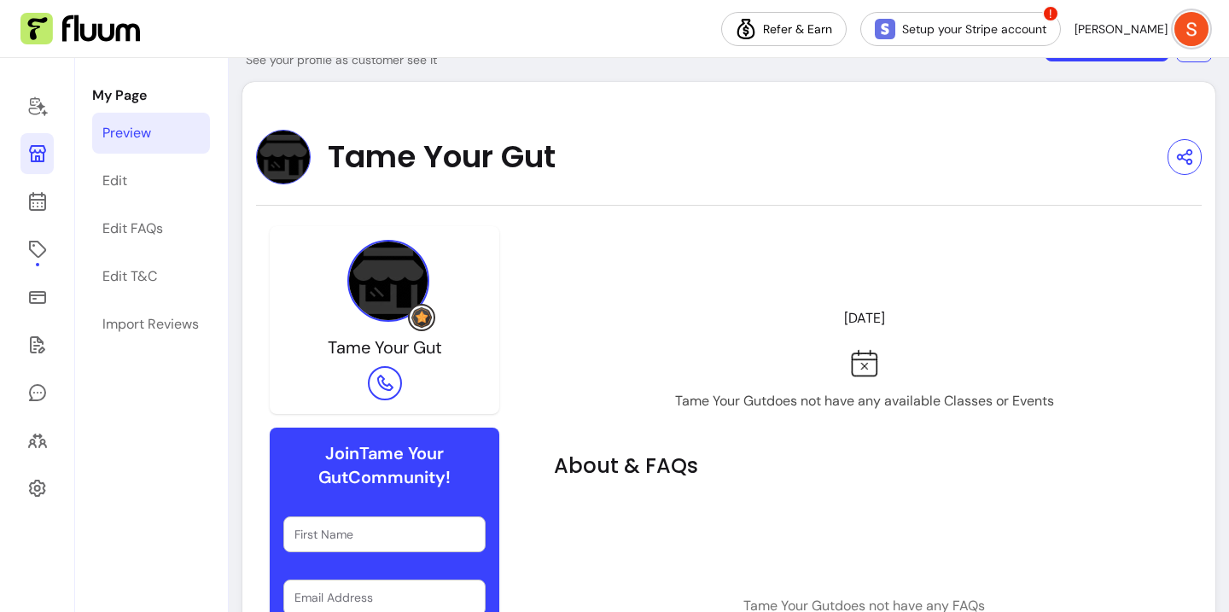
scroll to position [42, 0]
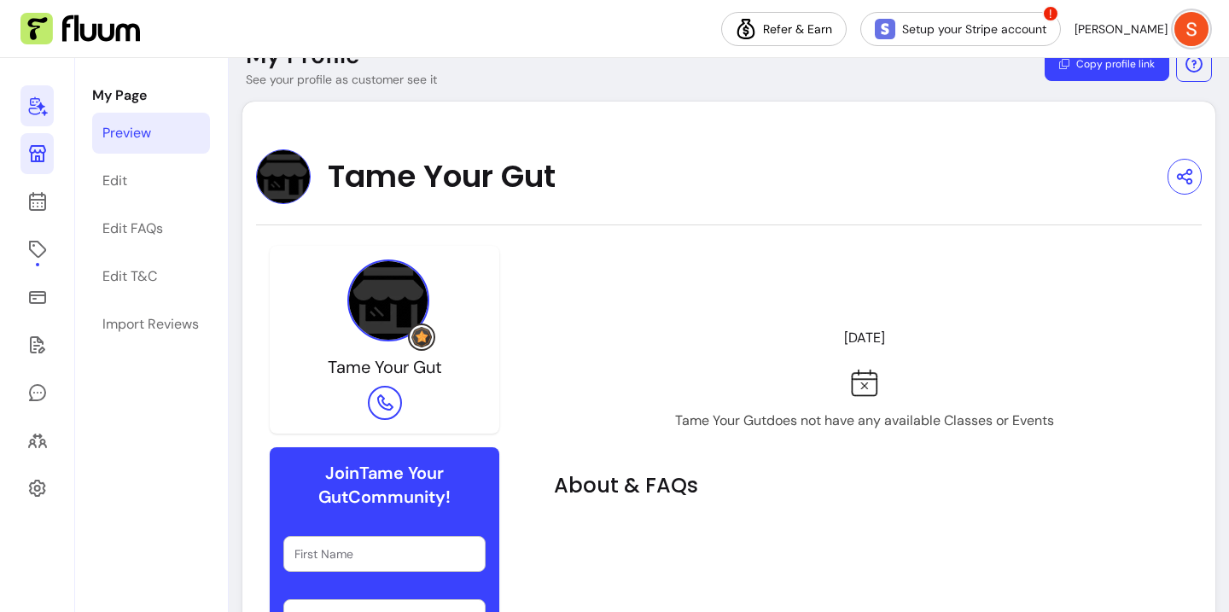
click at [47, 114] on icon at bounding box center [37, 106] width 20 height 20
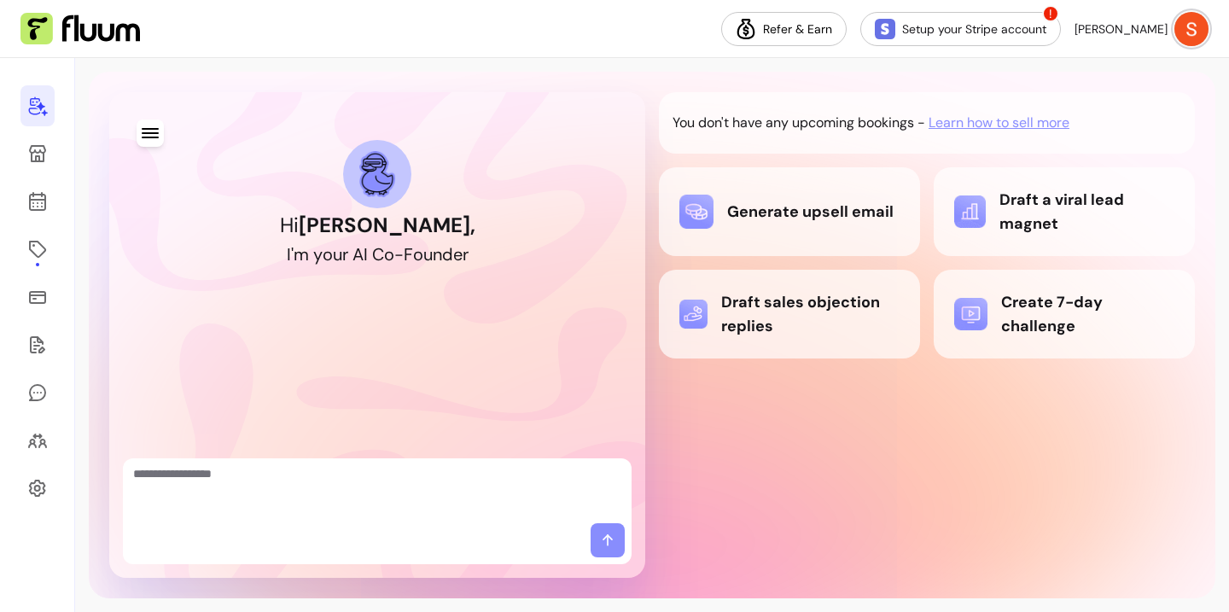
click at [323, 509] on textarea "Ask me anything..." at bounding box center [377, 490] width 488 height 51
click at [607, 535] on icon at bounding box center [606, 537] width 4 height 4
click at [607, 536] on icon at bounding box center [606, 537] width 4 height 4
click at [392, 490] on textarea "Ask me anything..." at bounding box center [377, 490] width 488 height 51
type textarea "*"
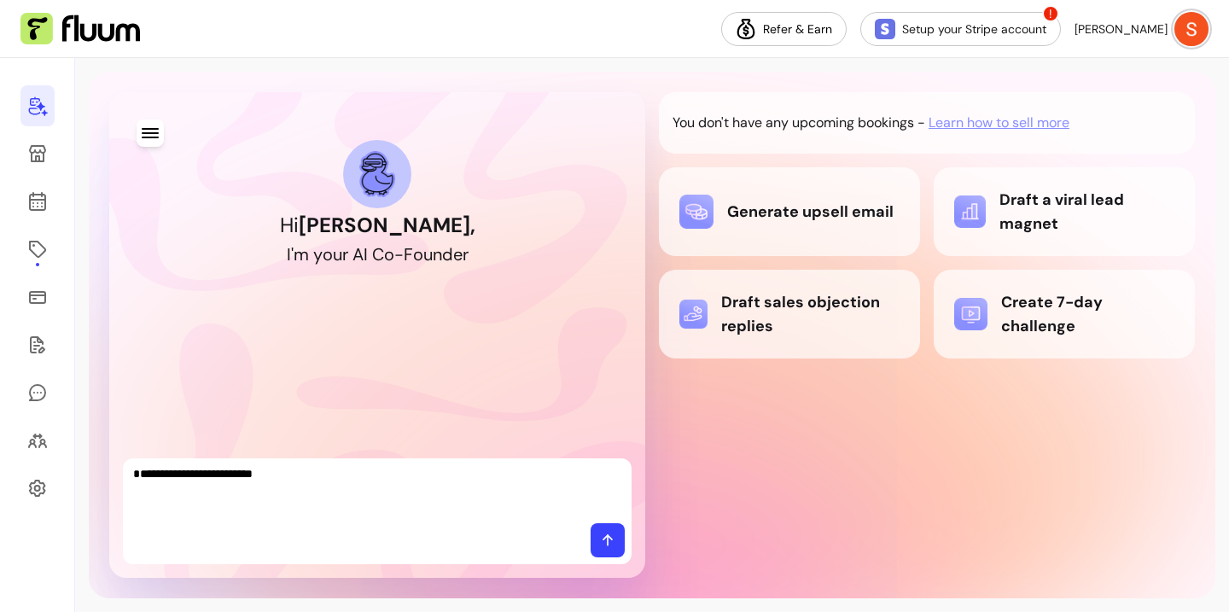
type textarea "**********"
